Goal: Information Seeking & Learning: Learn about a topic

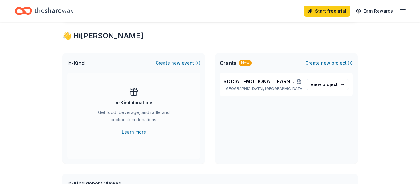
scroll to position [107, 0]
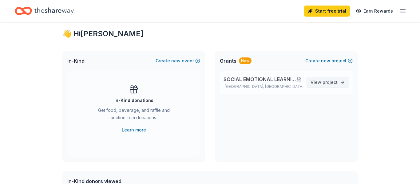
click at [328, 81] on span "project" at bounding box center [330, 82] width 15 height 5
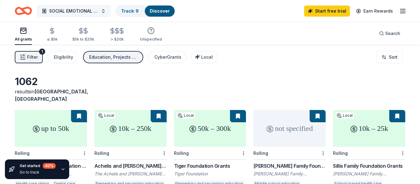
click at [90, 9] on span "SOCIAL EMOTIONAL LEARNING ROOM FOR MIDDLE SCHOOL STUDENTS" at bounding box center [73, 10] width 49 height 7
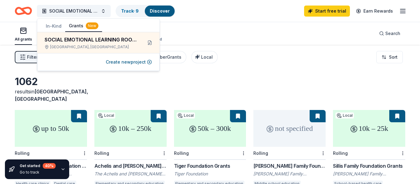
click at [26, 36] on div "All grants" at bounding box center [23, 34] width 17 height 15
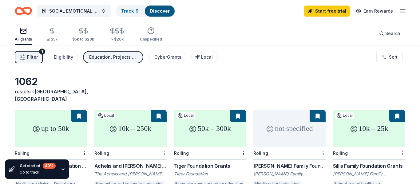
click at [26, 36] on div "All grants" at bounding box center [23, 34] width 17 height 15
click at [104, 10] on button "SOCIAL EMOTIONAL LEARNING ROOM FOR MIDDLE SCHOOL STUDENTS" at bounding box center [74, 11] width 74 height 12
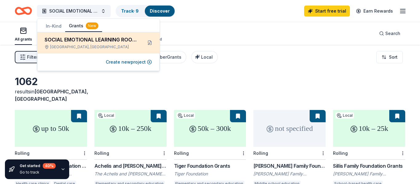
click at [83, 43] on div "SOCIAL EMOTIONAL LEARNING ROOM FOR MIDDLE SCHOOL STUDENTS [GEOGRAPHIC_DATA], [G…" at bounding box center [91, 43] width 93 height 14
click at [150, 44] on button at bounding box center [150, 43] width 10 height 10
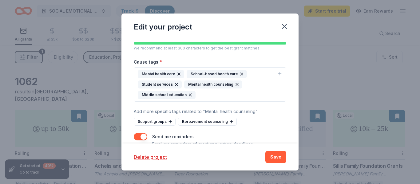
scroll to position [190, 0]
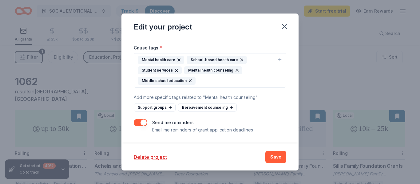
click at [164, 82] on div "Middle school education" at bounding box center [167, 81] width 58 height 8
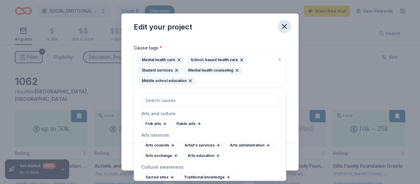
click at [286, 22] on icon "button" at bounding box center [284, 26] width 9 height 9
